Goal: Transaction & Acquisition: Obtain resource

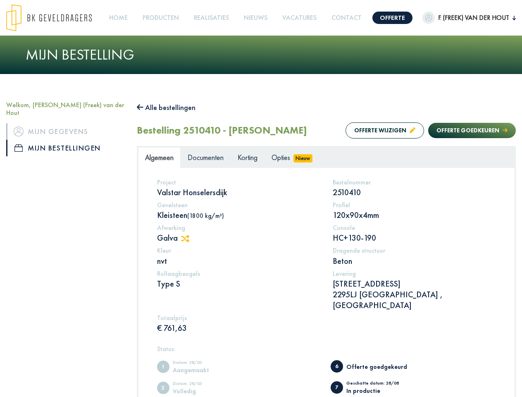
click at [57, 17] on img at bounding box center [49, 17] width 86 height 27
click at [388, 17] on link "Offerte" at bounding box center [393, 18] width 40 height 12
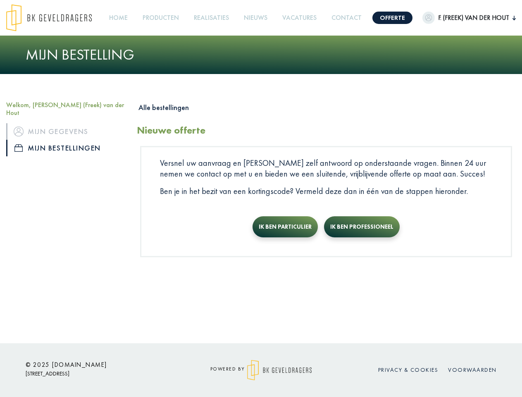
click at [464, 17] on span "F. (Freek) van der Hout" at bounding box center [474, 18] width 78 height 10
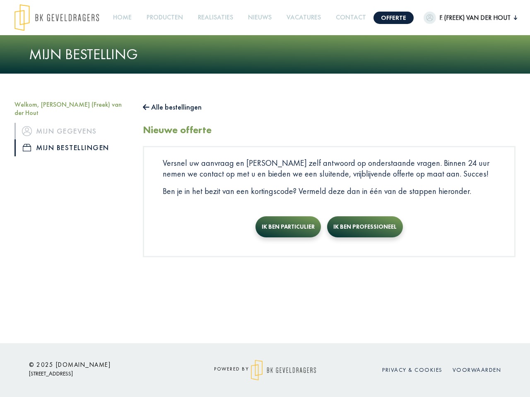
click at [164, 17] on link "Producten +" at bounding box center [164, 17] width 43 height 19
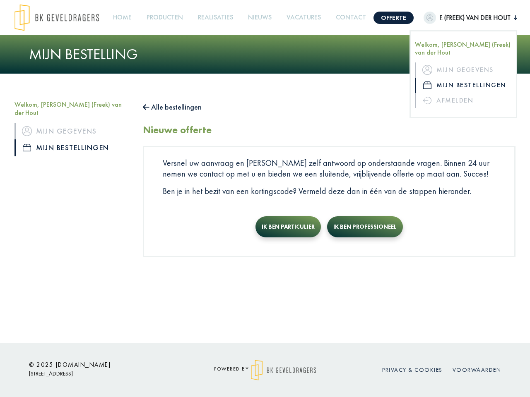
click at [170, 107] on button "Alle bestellingen" at bounding box center [172, 107] width 59 height 13
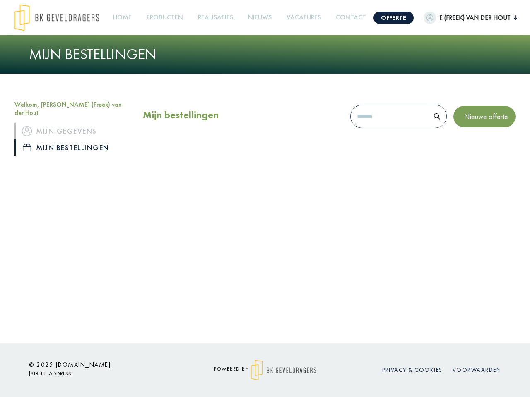
click at [377, 130] on div "Mijn bestellingen Nieuwe offerte" at bounding box center [329, 119] width 372 height 36
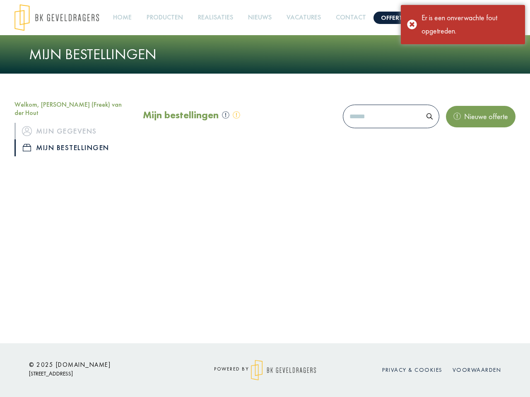
click at [464, 130] on div "Mijn bestellingen Nieuwe offerte" at bounding box center [329, 119] width 372 height 36
click at [189, 238] on div "Offerte [PERSON_NAME] (Freek) van der Hout Welkom, F. (Freek) van der Hout Mijn…" at bounding box center [265, 171] width 530 height 343
